Goal: Task Accomplishment & Management: Use online tool/utility

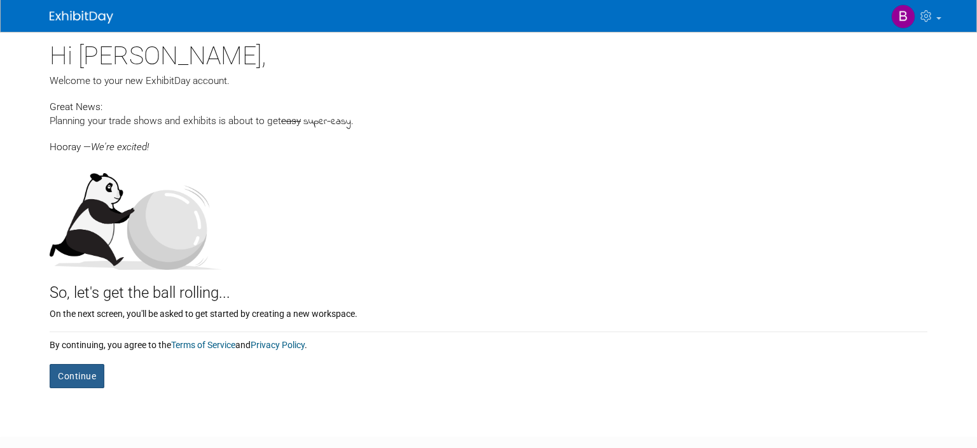
click at [67, 367] on button "Continue" at bounding box center [77, 376] width 55 height 24
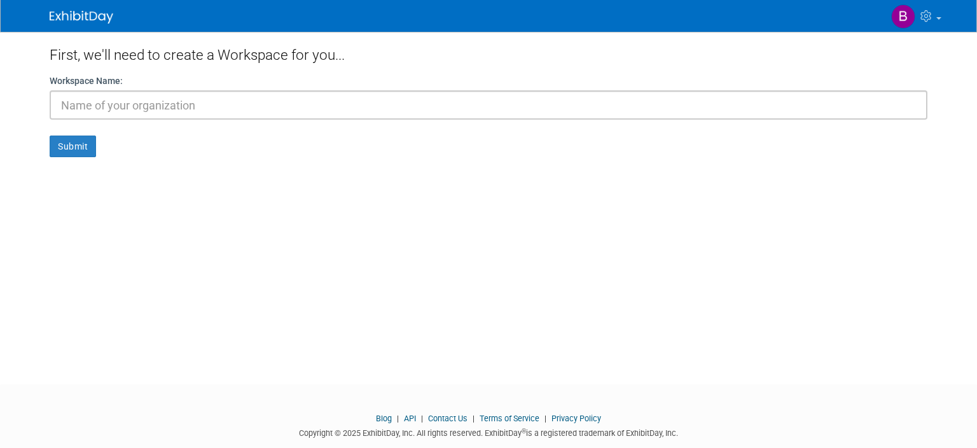
click at [165, 104] on input "text" at bounding box center [489, 104] width 878 height 29
type input "CNI"
click at [73, 141] on button "Submit" at bounding box center [73, 147] width 46 height 22
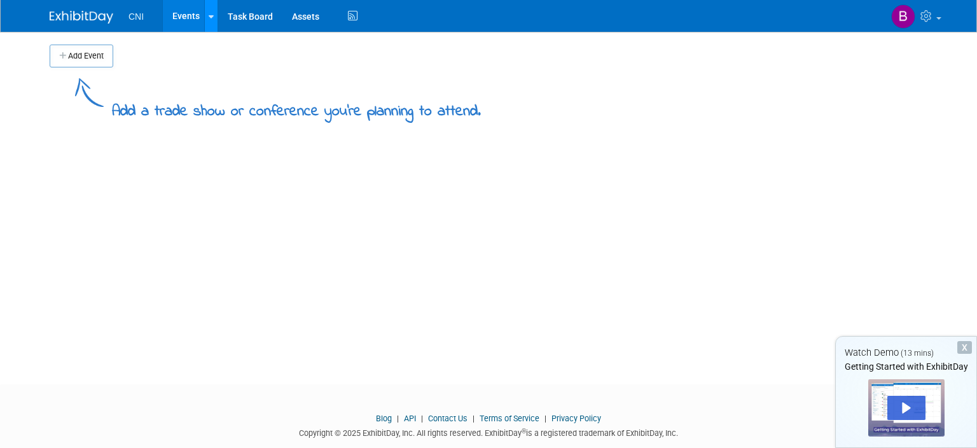
click at [209, 22] on div at bounding box center [211, 16] width 5 height 13
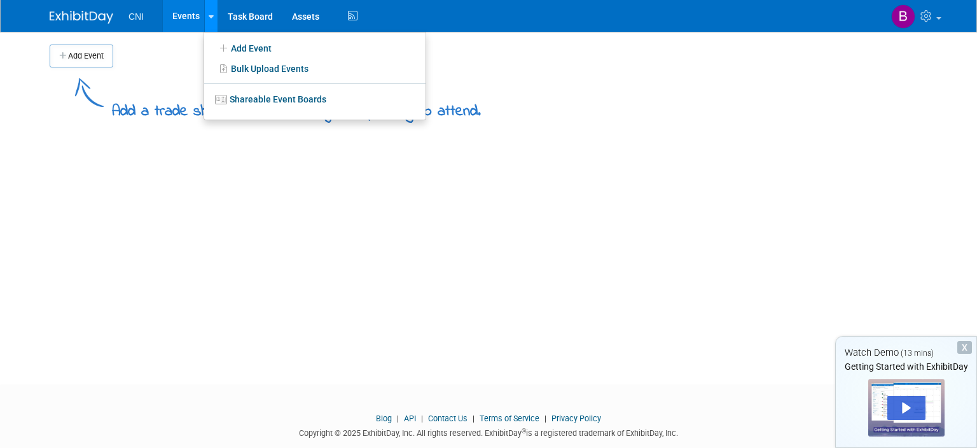
click at [209, 22] on div at bounding box center [211, 16] width 5 height 13
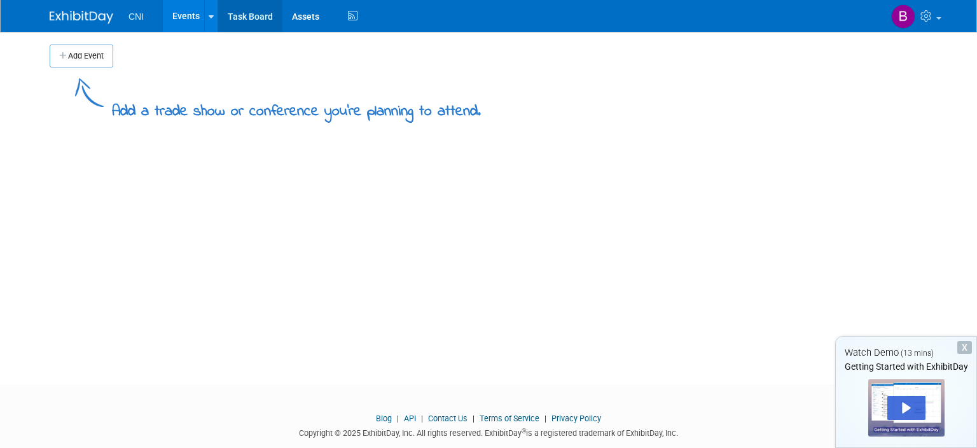
click at [256, 13] on link "Task Board" at bounding box center [250, 16] width 64 height 32
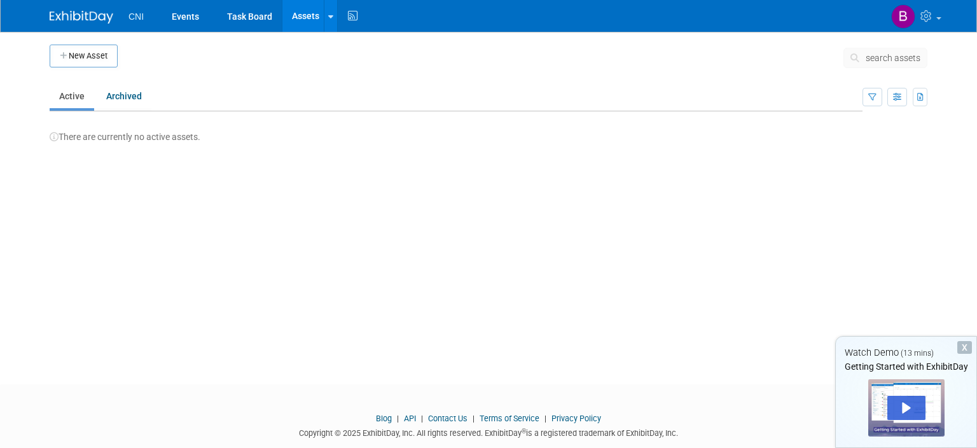
click at [132, 24] on ul "CNI Events Task Board Assets New Asset Bulk Upload Assets Storage Locations Act…" at bounding box center [245, 16] width 232 height 32
